Goal: Register for event/course

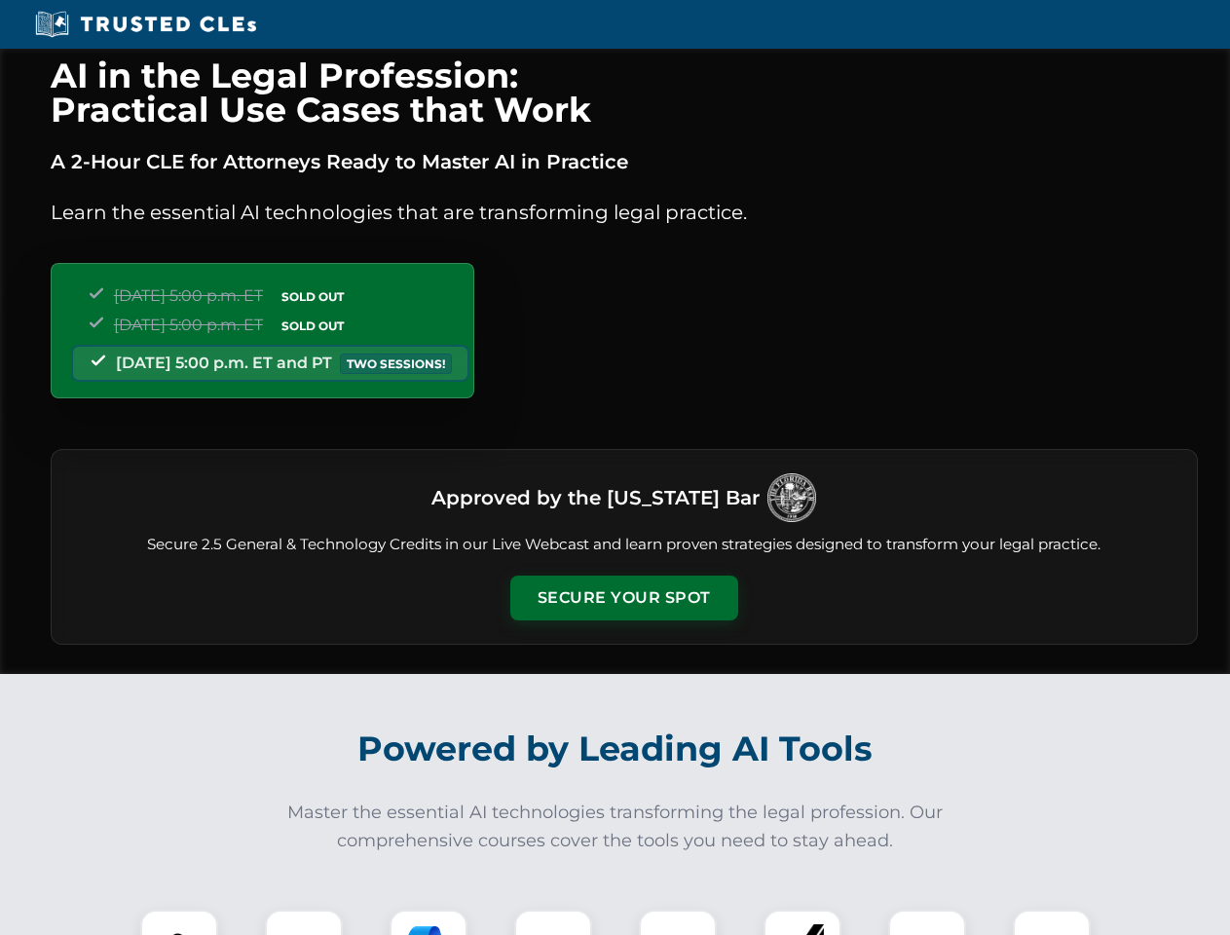
click at [623, 598] on button "Secure Your Spot" at bounding box center [624, 598] width 228 height 45
click at [179, 923] on img at bounding box center [179, 949] width 57 height 57
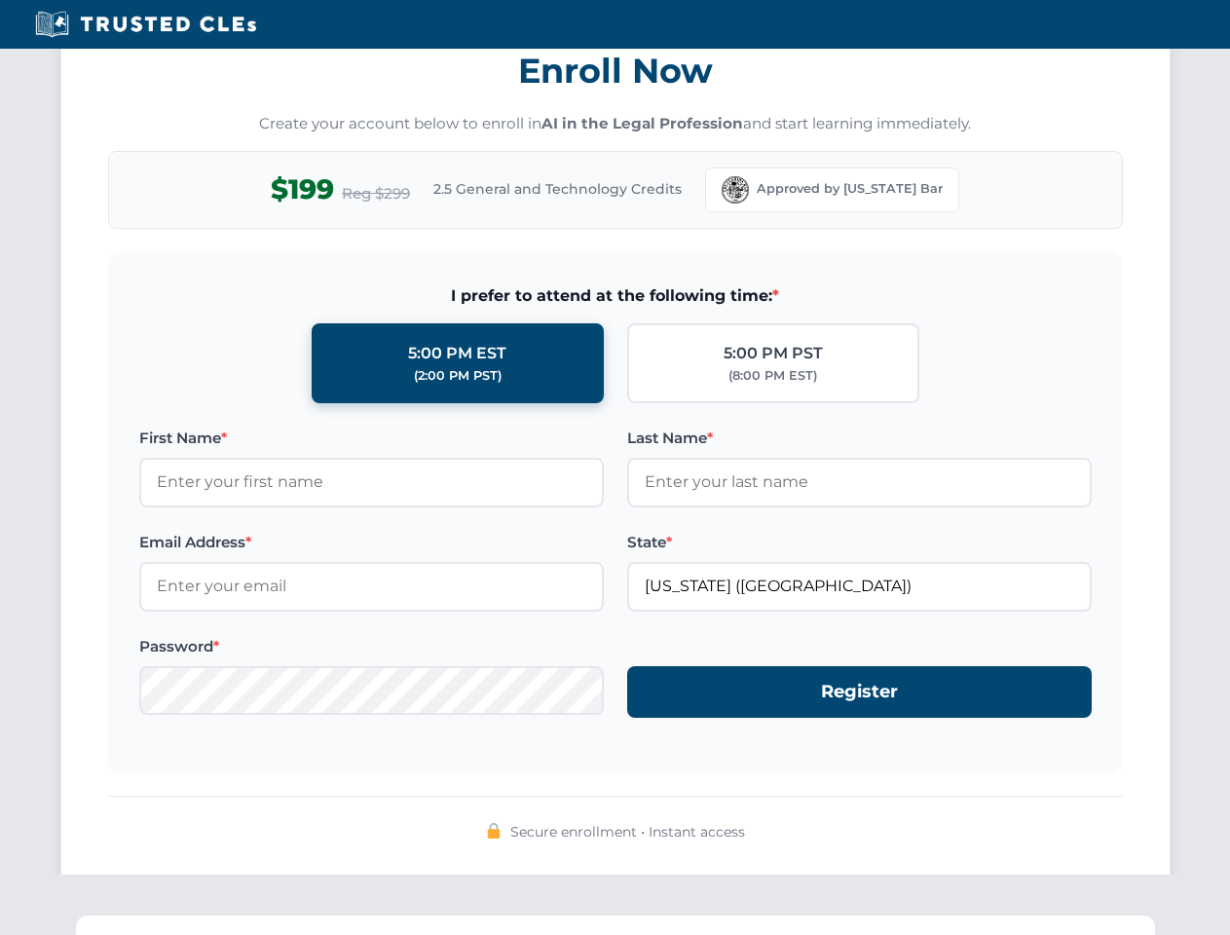
scroll to position [1912, 0]
